Goal: Obtain resource: Download file/media

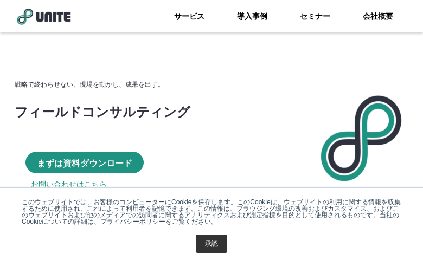
click at [66, 163] on p "まずは資料ダウンロード" at bounding box center [84, 163] width 95 height 12
